Goal: Information Seeking & Learning: Understand process/instructions

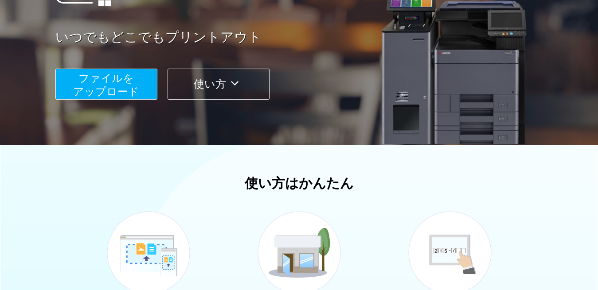
scroll to position [266, 0]
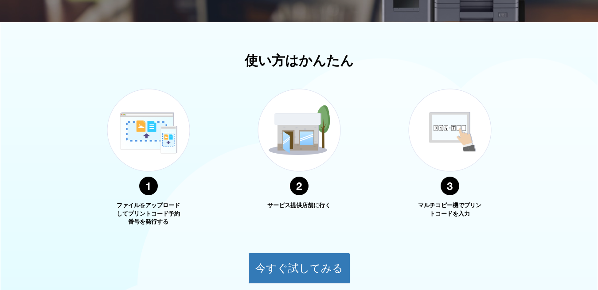
click at [291, 118] on img at bounding box center [299, 142] width 111 height 140
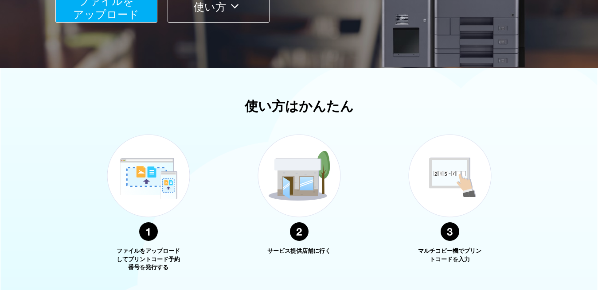
scroll to position [222, 0]
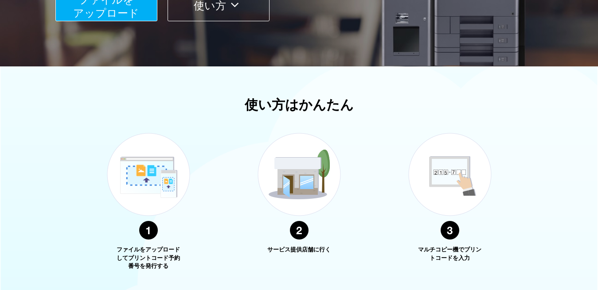
click at [431, 188] on img at bounding box center [450, 187] width 111 height 140
click at [153, 174] on img at bounding box center [148, 187] width 111 height 140
click at [468, 187] on img at bounding box center [450, 187] width 111 height 140
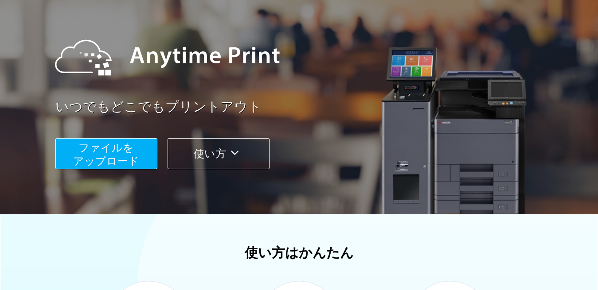
scroll to position [0, 0]
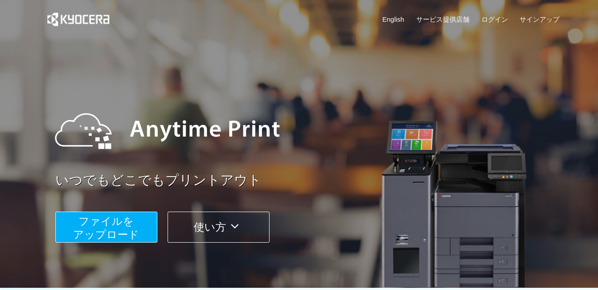
click at [186, 232] on button "使い方" at bounding box center [219, 227] width 102 height 31
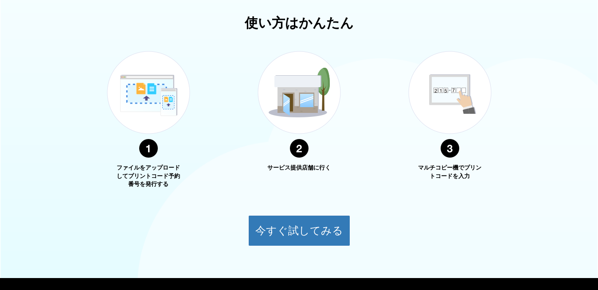
scroll to position [98, 0]
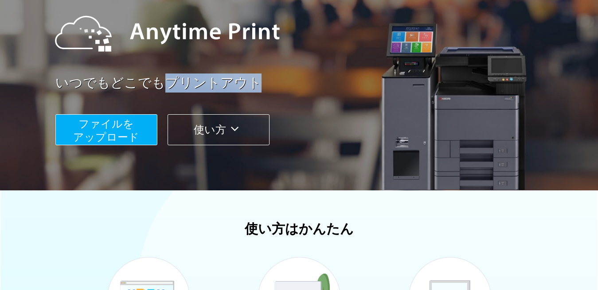
drag, startPoint x: 253, startPoint y: 86, endPoint x: 163, endPoint y: 83, distance: 90.1
click at [163, 83] on link "いつでもどこでもプリントアウト" at bounding box center [310, 83] width 510 height 19
copy link "プリントアウト"
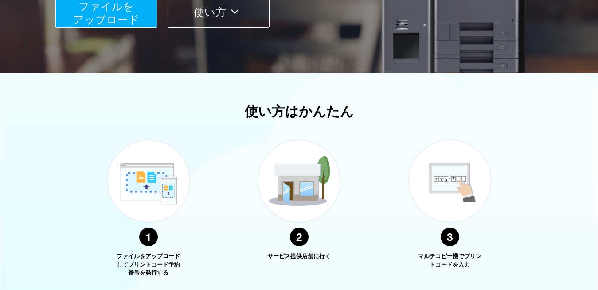
scroll to position [340, 0]
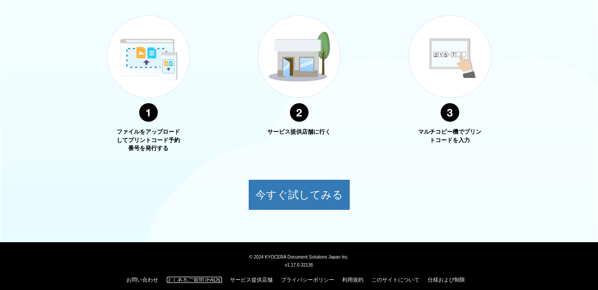
click at [205, 277] on link "よくあるご質問 (FAQs)" at bounding box center [194, 280] width 55 height 6
